Goal: Task Accomplishment & Management: Use online tool/utility

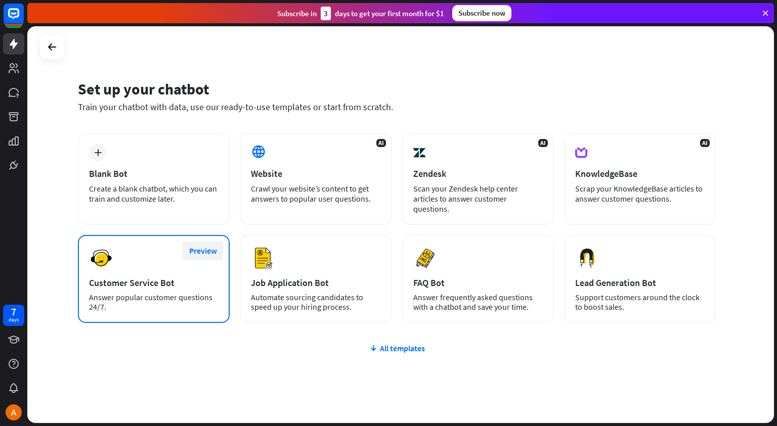
click at [204, 242] on button "Preview" at bounding box center [203, 251] width 40 height 19
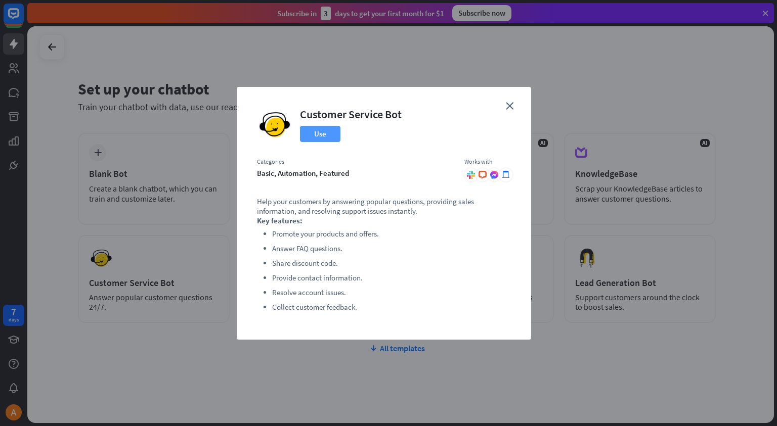
click at [323, 134] on button "Use" at bounding box center [320, 134] width 40 height 16
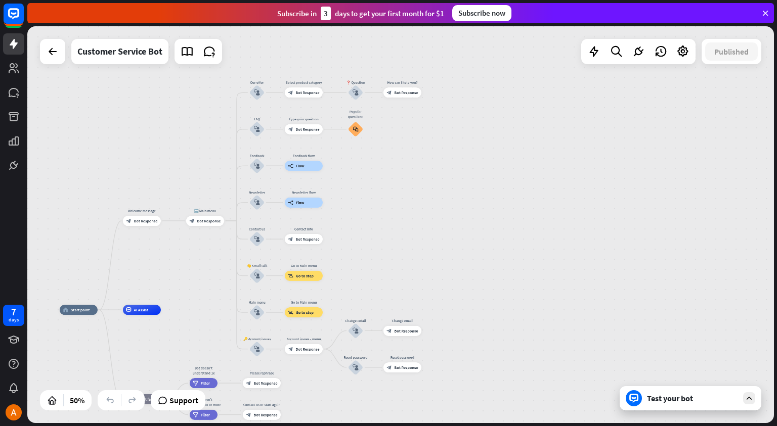
drag, startPoint x: 550, startPoint y: 156, endPoint x: 474, endPoint y: 237, distance: 111.0
click at [474, 237] on div "home_2 Start point Welcome message block_bot_response Bot Response 🔙 Main menu …" at bounding box center [400, 224] width 747 height 397
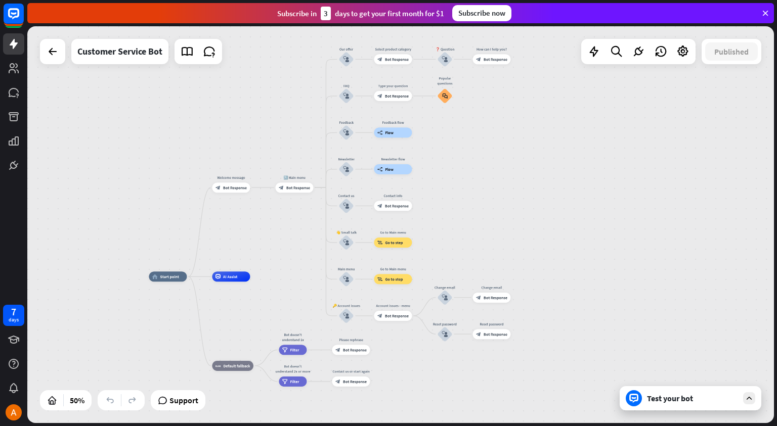
click at [747, 398] on icon at bounding box center [749, 398] width 9 height 9
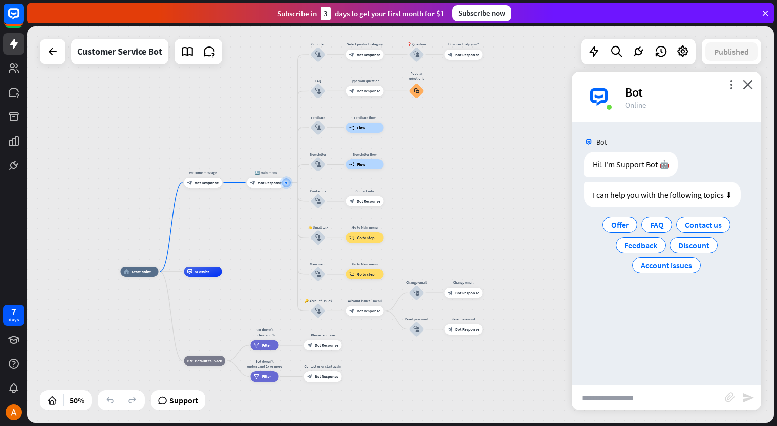
drag, startPoint x: 255, startPoint y: 302, endPoint x: 245, endPoint y: 260, distance: 43.2
click at [245, 260] on div "home_2 Start point Welcome message block_bot_response Bot Response 🔙 Main menu …" at bounding box center [400, 224] width 747 height 397
click at [656, 229] on span "FAQ" at bounding box center [657, 225] width 14 height 10
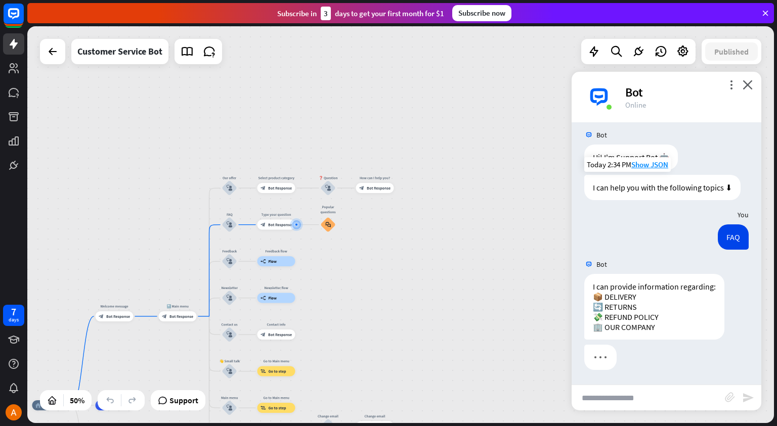
scroll to position [8, 0]
click at [624, 312] on div "I can provide information regarding: 📦 DELIVERY 🔄 RETURNS 💸 REFUND POLICY 🏢 OUR…" at bounding box center [654, 307] width 140 height 66
drag, startPoint x: 624, startPoint y: 312, endPoint x: 647, endPoint y: 312, distance: 22.8
click at [647, 312] on div "I can provide information regarding: 📦 DELIVERY 🔄 RETURNS 💸 REFUND POLICY 🏢 OUR…" at bounding box center [654, 307] width 140 height 66
copy div "UND POLICY 🏢"
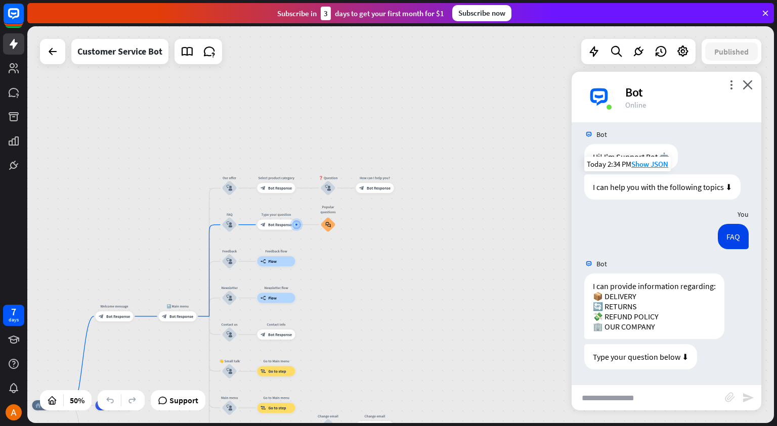
click at [625, 393] on input "text" at bounding box center [648, 398] width 153 height 25
paste input "**********"
type input "**********"
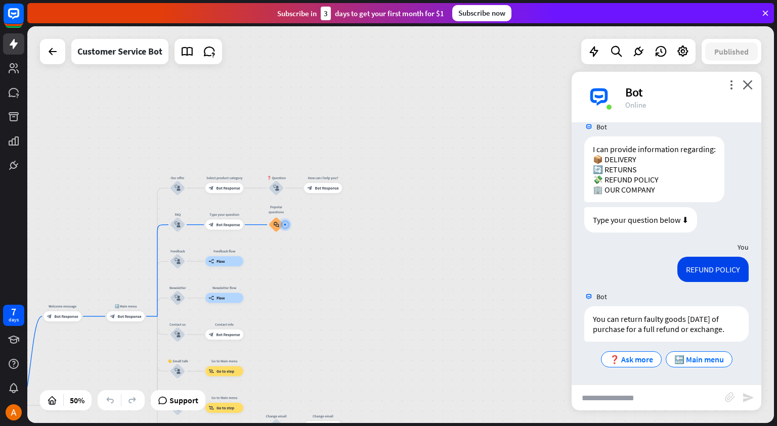
scroll to position [154, 0]
click at [696, 360] on span "🔙 Main menu" at bounding box center [699, 360] width 50 height 10
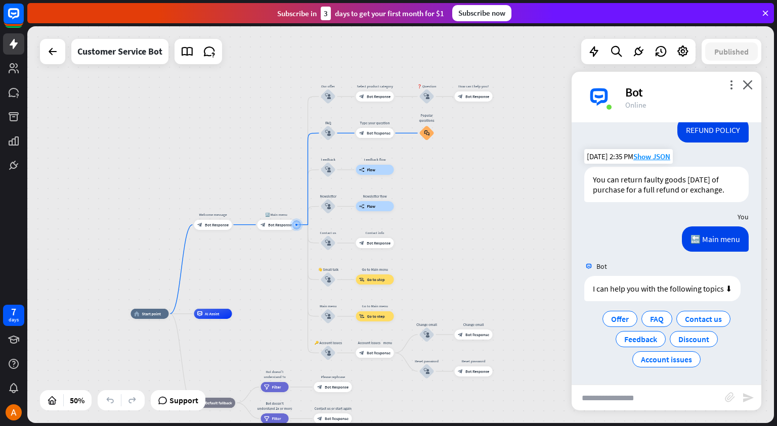
scroll to position [294, 0]
click at [676, 359] on span "Account issues" at bounding box center [666, 360] width 51 height 10
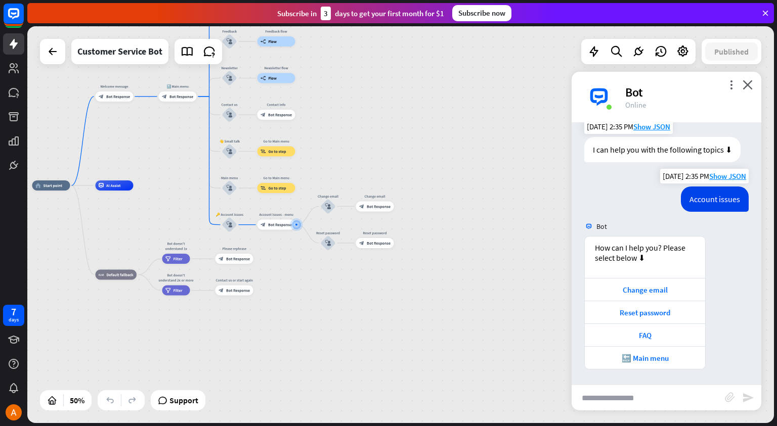
scroll to position [433, 0]
click at [646, 357] on div "🔙 Main menu" at bounding box center [645, 359] width 110 height 10
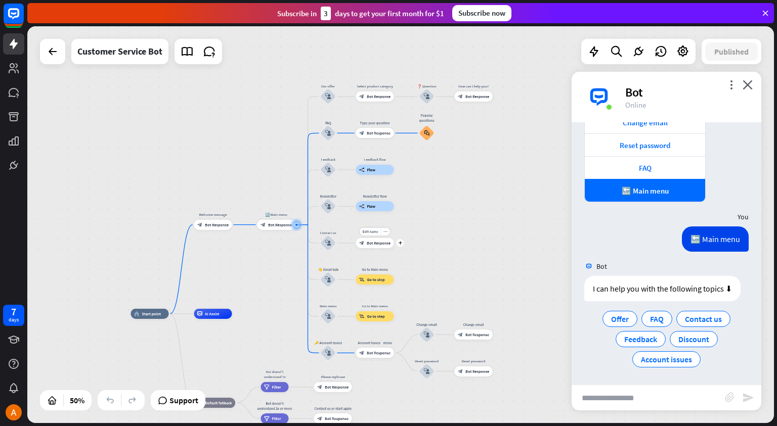
scroll to position [601, 0]
click at [749, 80] on icon "close" at bounding box center [748, 85] width 10 height 10
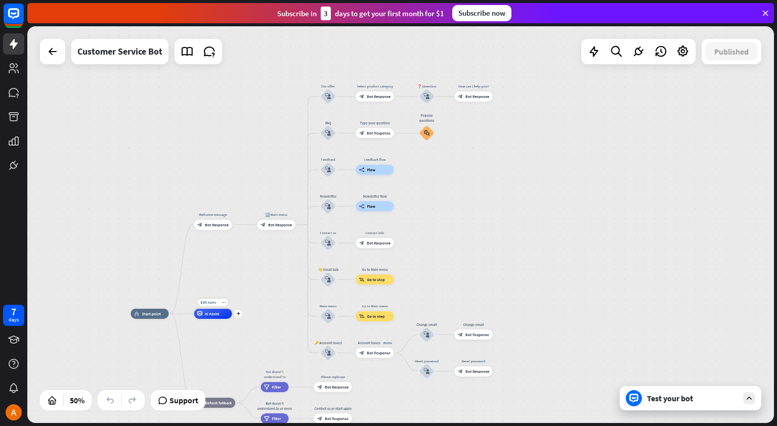
click at [219, 317] on div "AI Assist" at bounding box center [213, 314] width 38 height 10
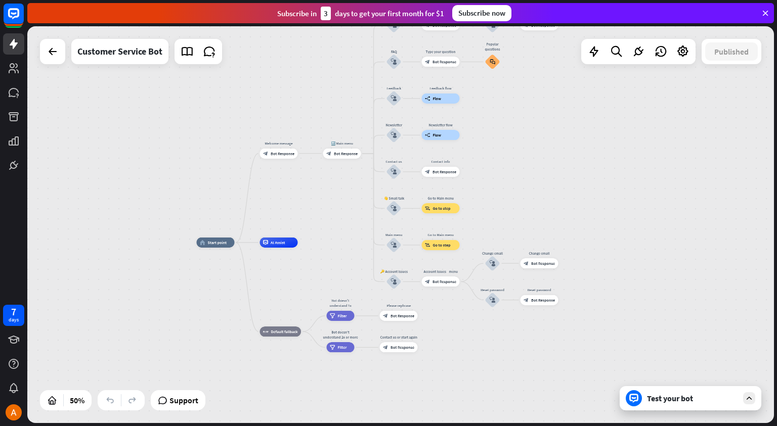
drag, startPoint x: 479, startPoint y: 231, endPoint x: 600, endPoint y: 122, distance: 163.0
click at [600, 122] on div "home_2 Start point Welcome message block_bot_response Bot Response 🔙 Main menu …" at bounding box center [400, 224] width 747 height 397
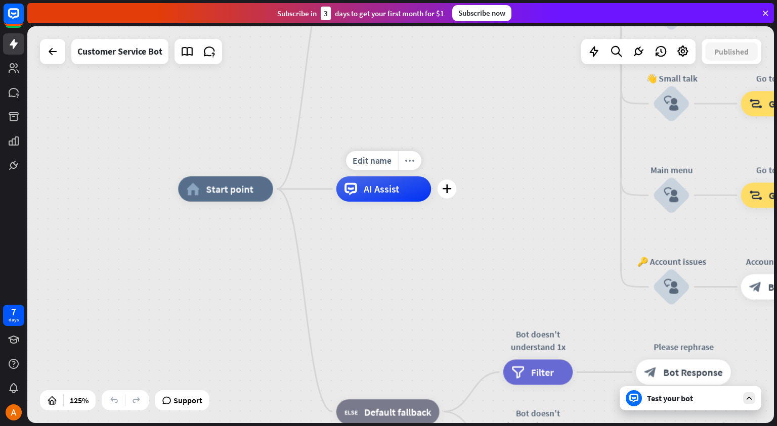
click at [411, 163] on icon "more_horiz" at bounding box center [410, 161] width 10 height 10
click at [406, 196] on div "AI Assist" at bounding box center [383, 189] width 95 height 25
click at [413, 193] on div "AI Assist" at bounding box center [383, 189] width 95 height 25
click at [399, 190] on span "AI Assist" at bounding box center [382, 189] width 36 height 13
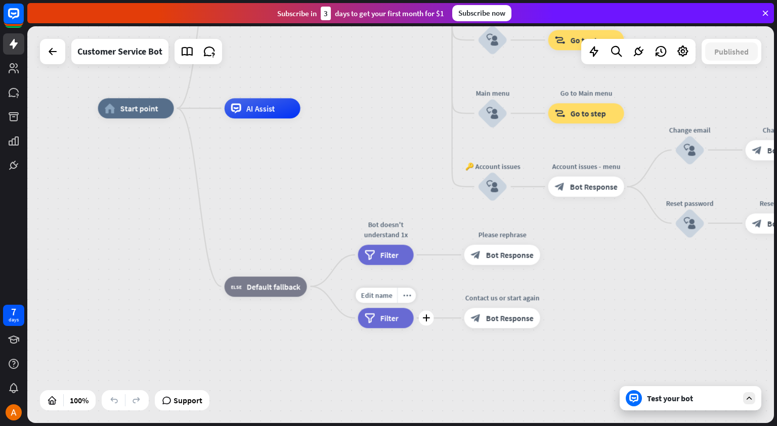
click at [390, 318] on span "Filter" at bounding box center [389, 318] width 18 height 10
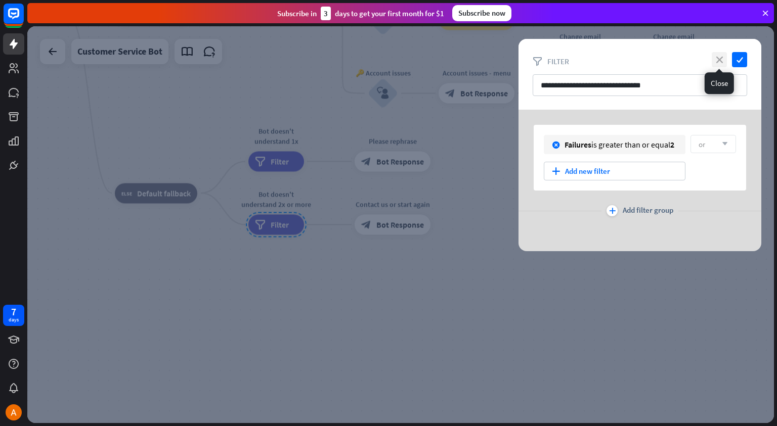
click at [720, 56] on icon "close" at bounding box center [719, 59] width 15 height 15
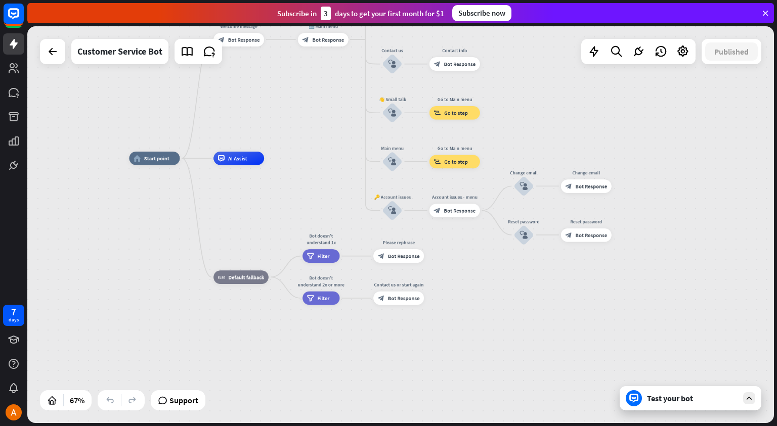
drag, startPoint x: 227, startPoint y: 158, endPoint x: 265, endPoint y: 211, distance: 66.0
click at [265, 211] on div "home_2 Start point Welcome message block_bot_response Bot Response 🔙 Main menu …" at bounding box center [378, 290] width 498 height 265
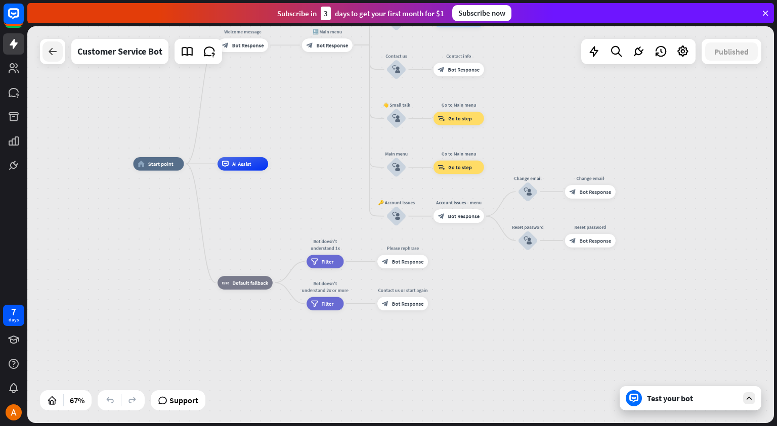
click at [52, 53] on icon at bounding box center [53, 52] width 12 height 12
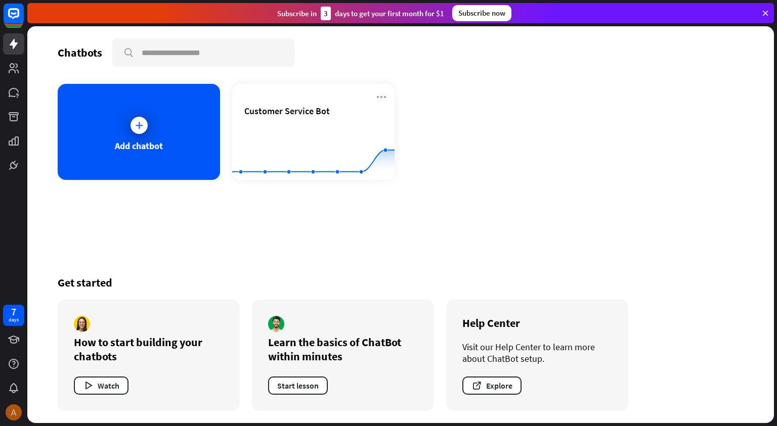
click at [19, 406] on div at bounding box center [13, 412] width 21 height 21
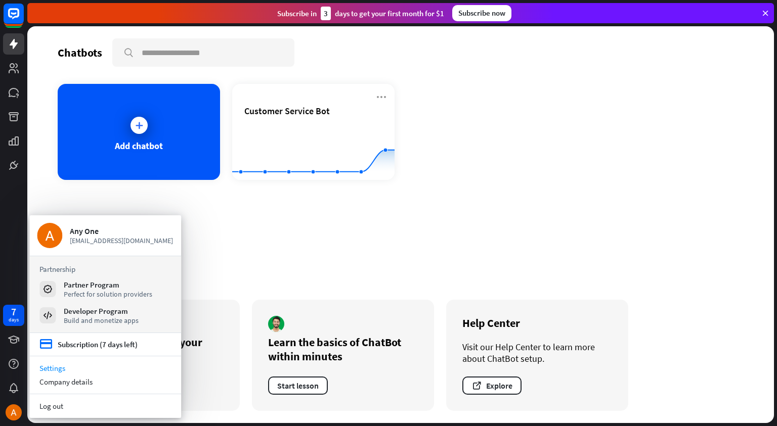
click at [60, 368] on link "Settings" at bounding box center [105, 369] width 152 height 14
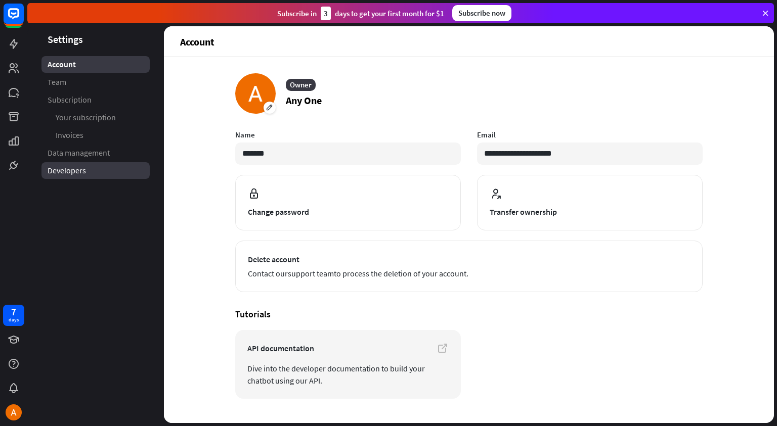
click at [81, 165] on span "Developers" at bounding box center [67, 170] width 38 height 11
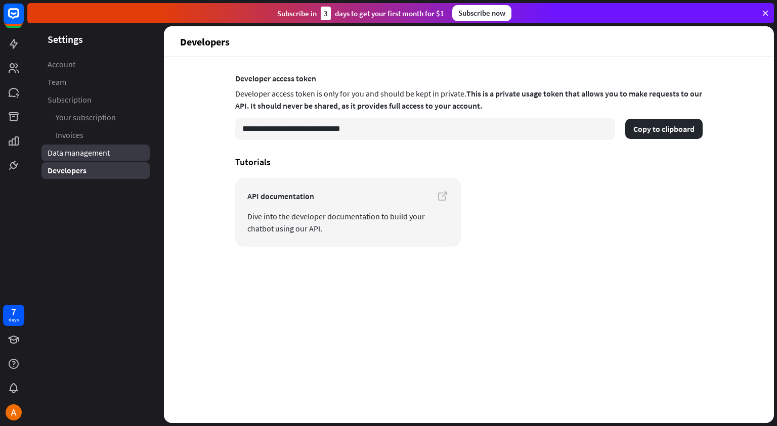
click at [74, 155] on span "Data management" at bounding box center [79, 153] width 62 height 11
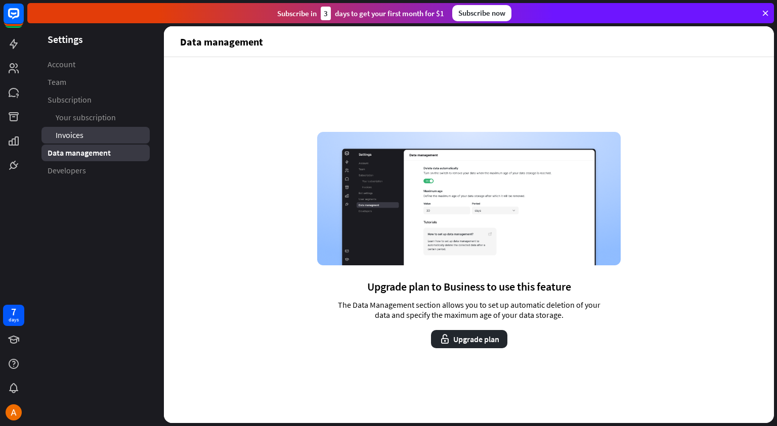
click at [85, 129] on link "Invoices" at bounding box center [95, 135] width 108 height 17
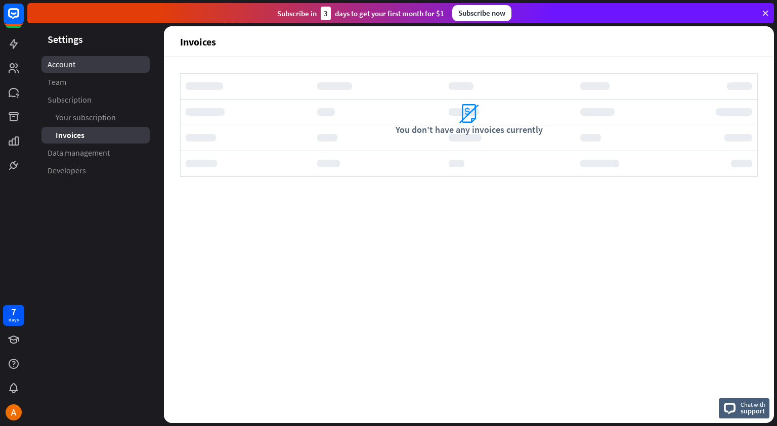
click at [65, 71] on link "Account" at bounding box center [95, 64] width 108 height 17
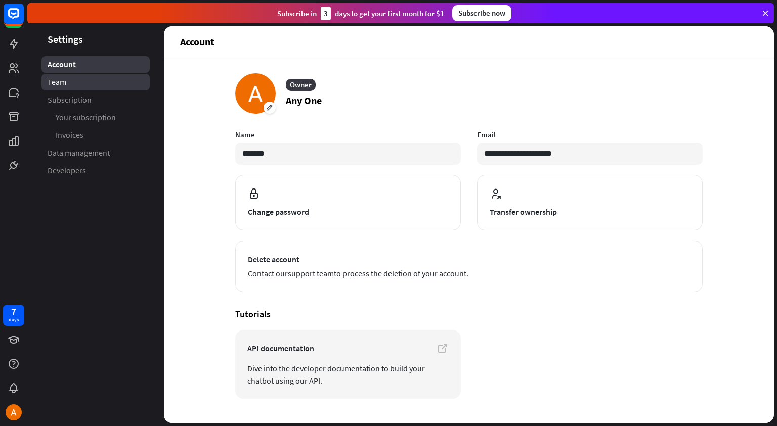
click at [64, 84] on span "Team" at bounding box center [57, 82] width 19 height 11
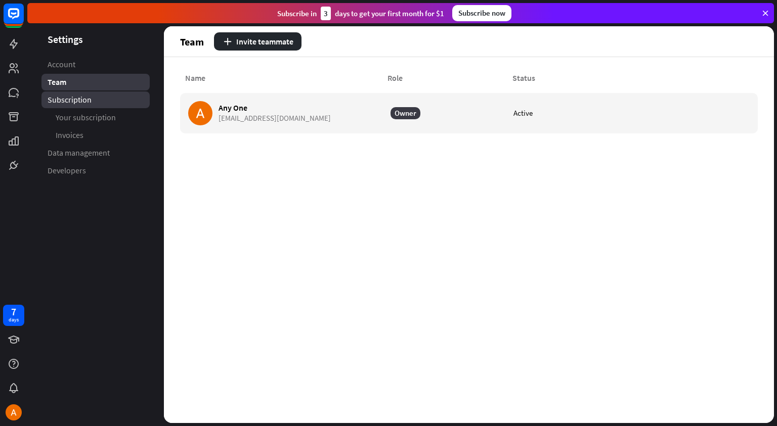
click at [72, 98] on span "Subscription" at bounding box center [70, 100] width 44 height 11
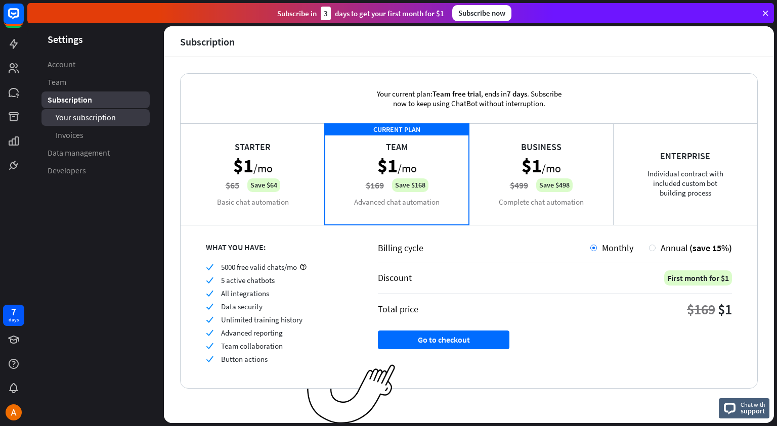
click at [83, 117] on span "Your subscription" at bounding box center [86, 117] width 60 height 11
click at [17, 411] on img at bounding box center [14, 413] width 16 height 16
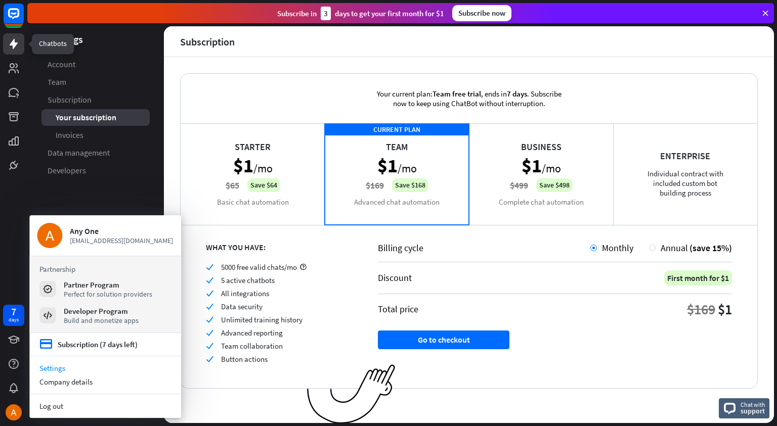
click at [12, 46] on icon at bounding box center [14, 44] width 12 height 12
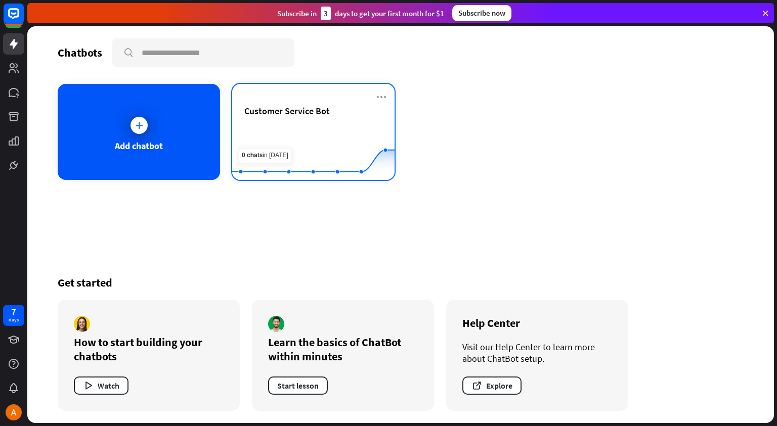
click at [293, 114] on span "Customer Service Bot" at bounding box center [287, 111] width 86 height 12
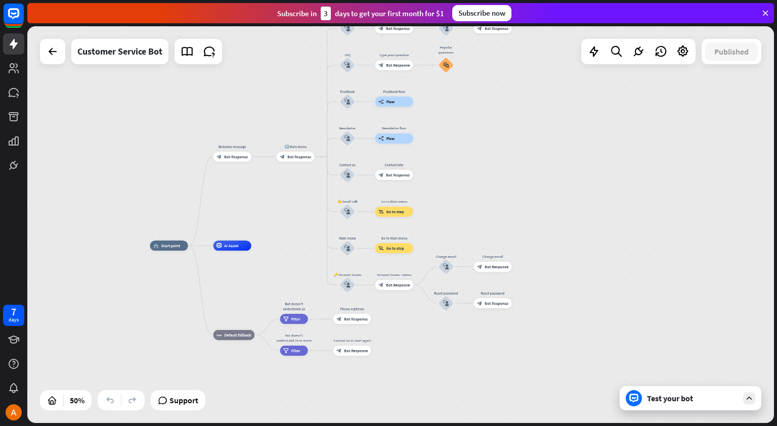
drag, startPoint x: 532, startPoint y: 175, endPoint x: 453, endPoint y: 176, distance: 78.4
click at [453, 176] on div "home_2 Start point Welcome message block_bot_response Bot Response 🔙 Main menu …" at bounding box center [400, 224] width 747 height 397
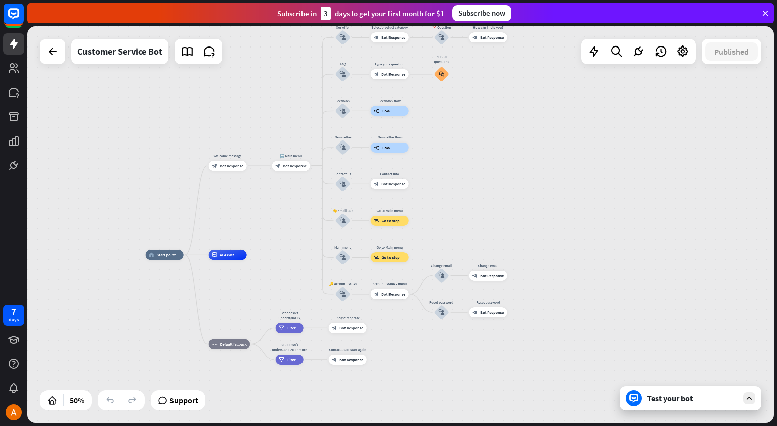
drag, startPoint x: 476, startPoint y: 173, endPoint x: 469, endPoint y: 185, distance: 14.1
click at [469, 185] on div "home_2 Start point Welcome message block_bot_response Bot Response 🔙 Main menu …" at bounding box center [400, 224] width 747 height 397
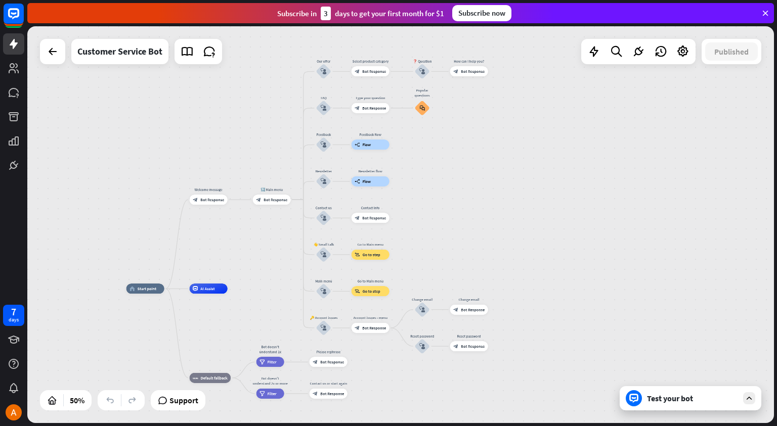
drag, startPoint x: 463, startPoint y: 167, endPoint x: 459, endPoint y: 185, distance: 18.3
click at [456, 191] on div "home_2 Start point Welcome message block_bot_response Bot Response 🔙 Main menu …" at bounding box center [400, 224] width 747 height 397
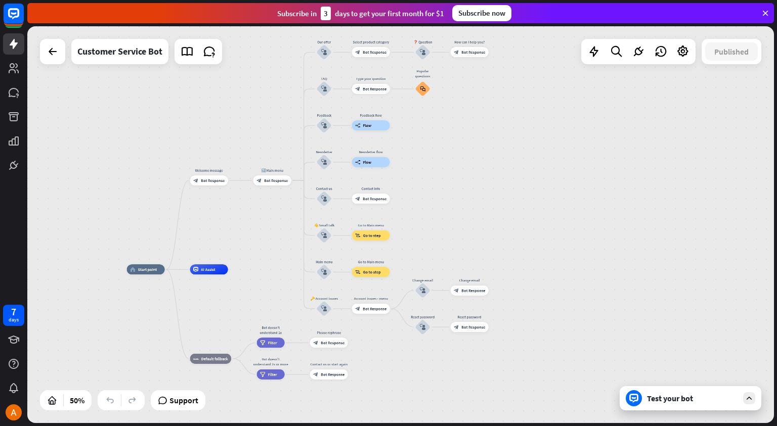
drag, startPoint x: 452, startPoint y: 218, endPoint x: 459, endPoint y: 173, distance: 46.2
click at [459, 173] on div "home_2 Start point Welcome message block_bot_response Bot Response 🔙 Main menu …" at bounding box center [400, 224] width 747 height 397
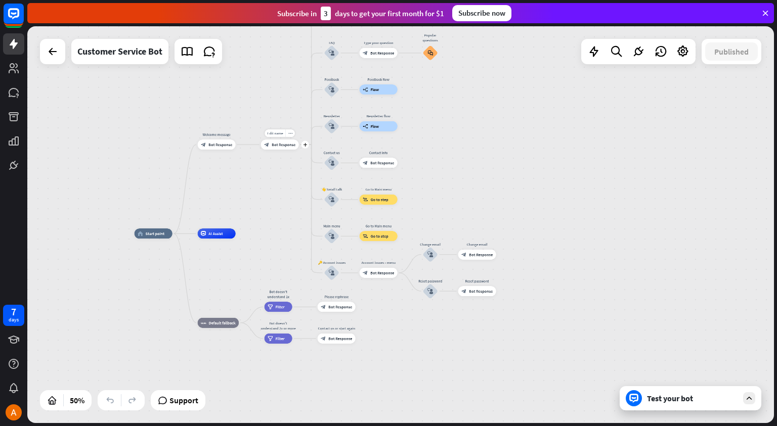
click at [281, 143] on span "Bot Response" at bounding box center [284, 144] width 24 height 5
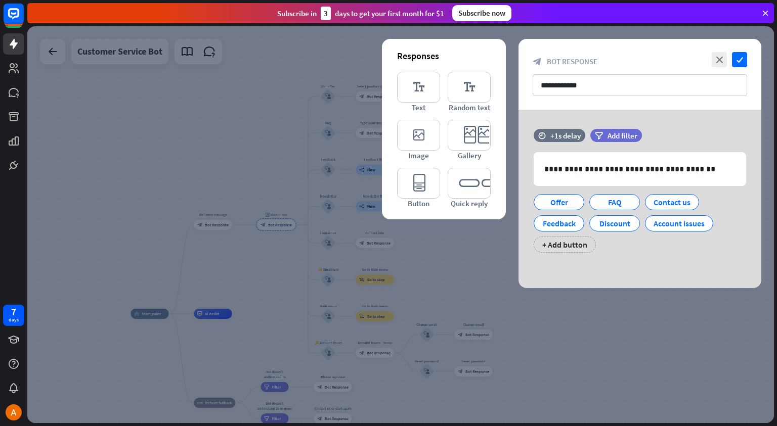
click at [325, 244] on div at bounding box center [400, 224] width 747 height 397
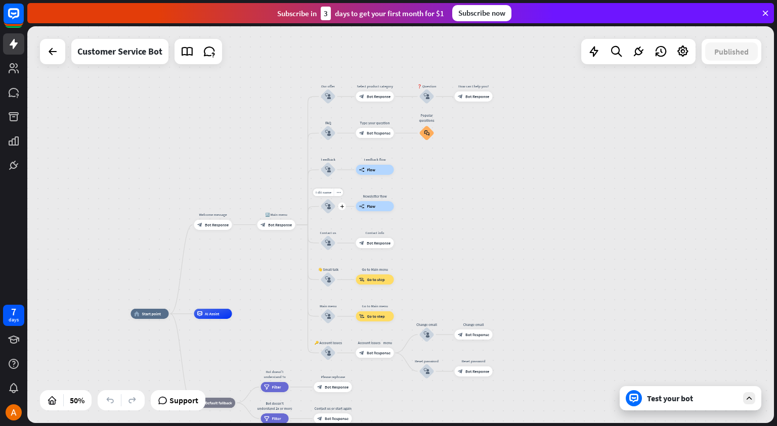
click at [329, 210] on div "block_user_input" at bounding box center [328, 206] width 15 height 15
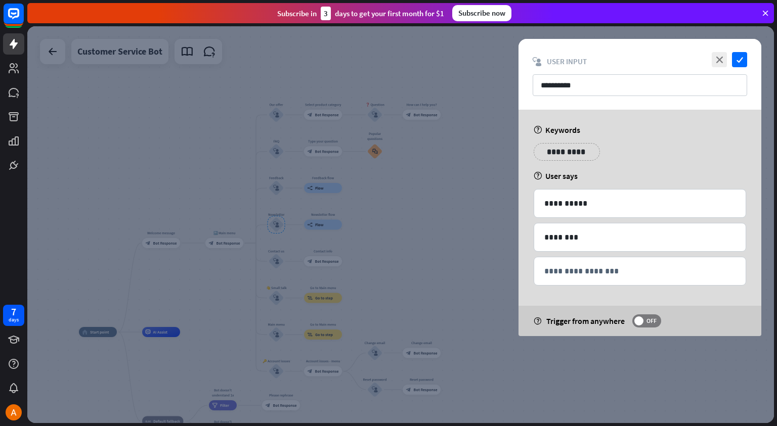
click at [421, 230] on div at bounding box center [400, 224] width 747 height 397
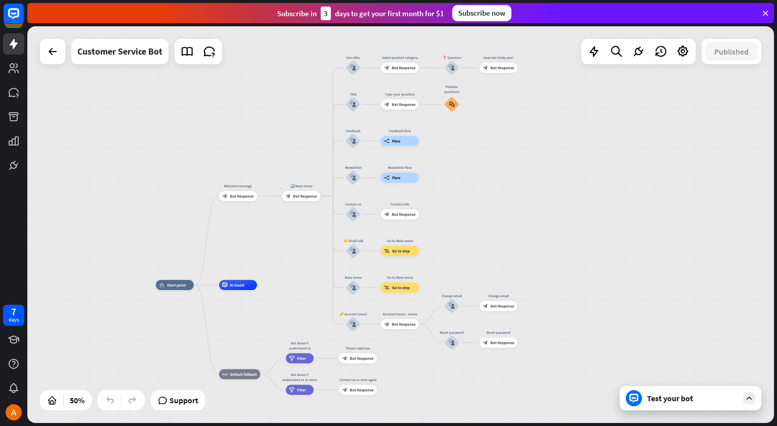
drag, startPoint x: 397, startPoint y: 241, endPoint x: 474, endPoint y: 194, distance: 90.2
click at [474, 194] on div "home_2 Start point Welcome message block_bot_response Bot Response 🔙 Main menu …" at bounding box center [400, 224] width 747 height 397
click at [705, 411] on div "home_2 Start point Welcome message block_bot_response Bot Response 🔙 Main menu …" at bounding box center [400, 224] width 747 height 397
click at [754, 402] on div at bounding box center [749, 399] width 12 height 12
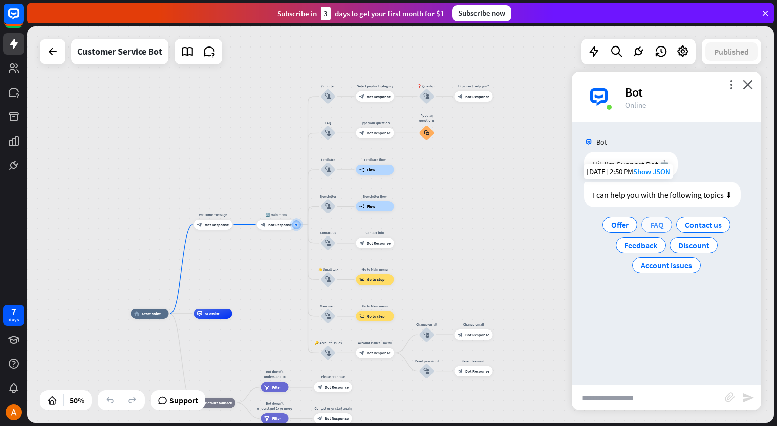
click at [660, 228] on span "FAQ" at bounding box center [657, 225] width 14 height 10
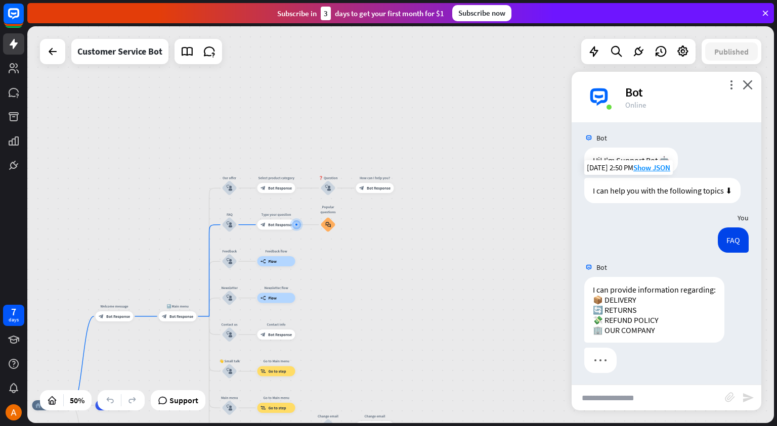
scroll to position [8, 0]
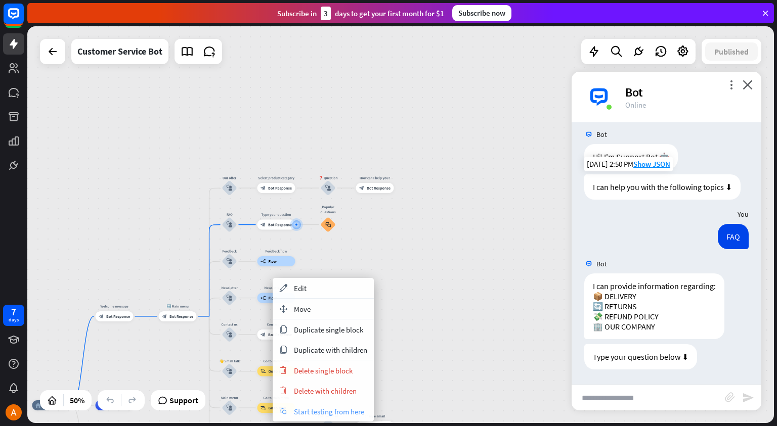
click at [334, 409] on span "Start testing from here" at bounding box center [329, 412] width 70 height 10
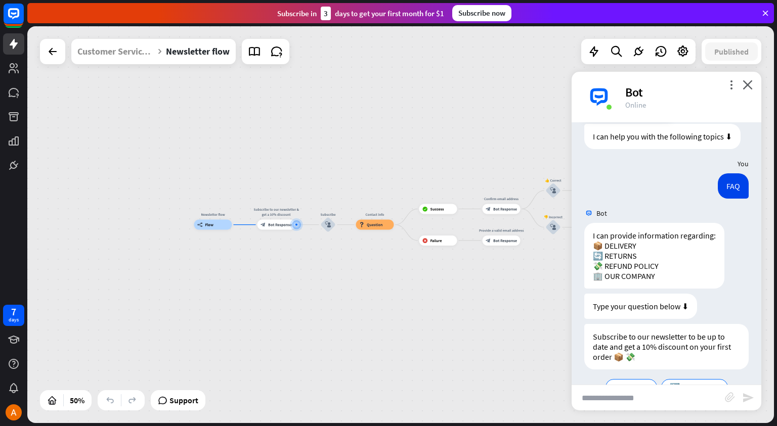
scroll to position [86, 0]
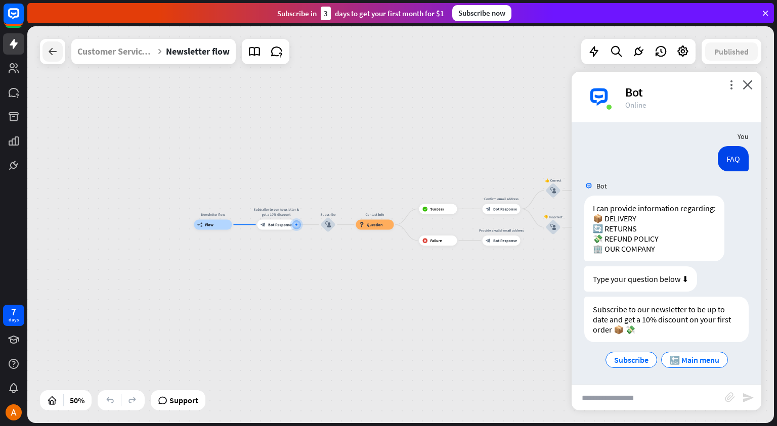
click at [51, 55] on icon at bounding box center [53, 52] width 12 height 12
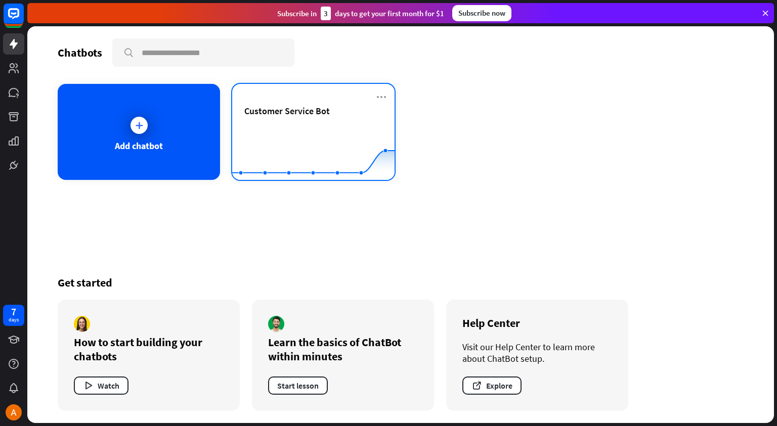
click at [314, 125] on rect at bounding box center [313, 154] width 162 height 63
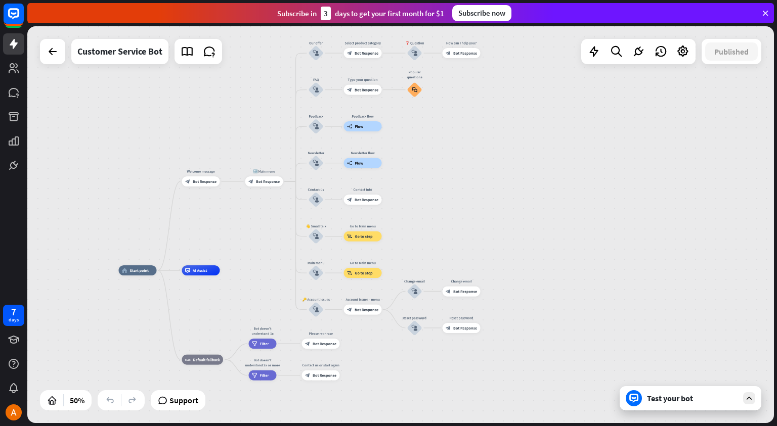
drag, startPoint x: 625, startPoint y: 194, endPoint x: 490, endPoint y: 220, distance: 137.5
click at [490, 220] on div "home_2 Start point Welcome message block_bot_response Bot Response 🔙 Main menu …" at bounding box center [400, 224] width 747 height 397
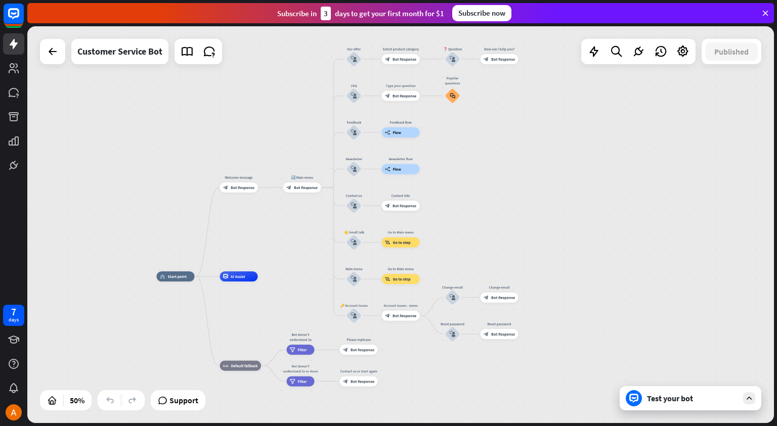
drag, startPoint x: 501, startPoint y: 188, endPoint x: 539, endPoint y: 193, distance: 38.3
click at [539, 193] on div "home_2 Start point Welcome message block_bot_response Bot Response 🔙 Main menu …" at bounding box center [400, 224] width 747 height 397
